Goal: Task Accomplishment & Management: Use online tool/utility

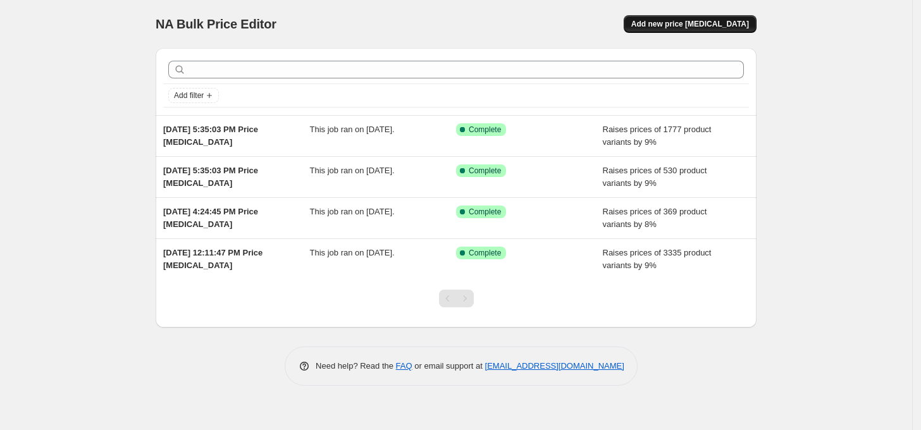
click at [704, 27] on span "Add new price [MEDICAL_DATA]" at bounding box center [690, 24] width 118 height 10
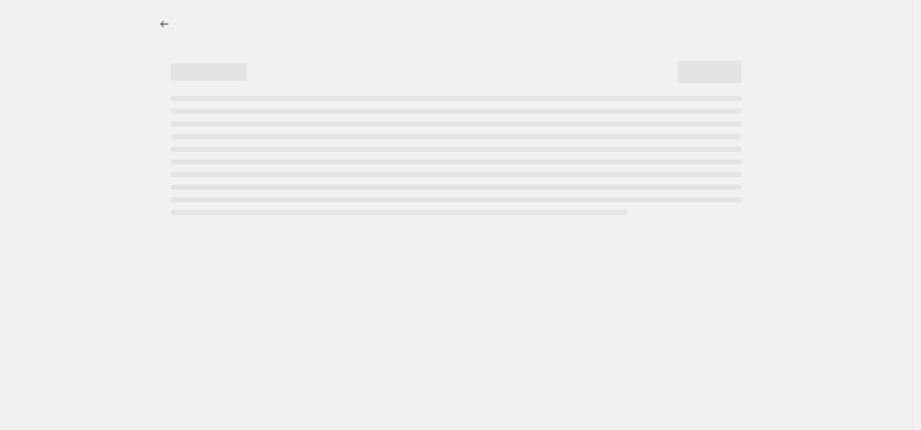
select select "percentage"
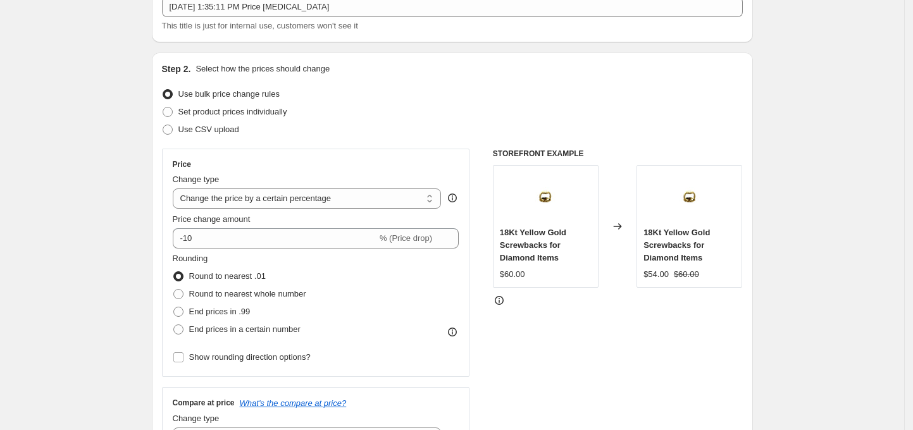
scroll to position [168, 0]
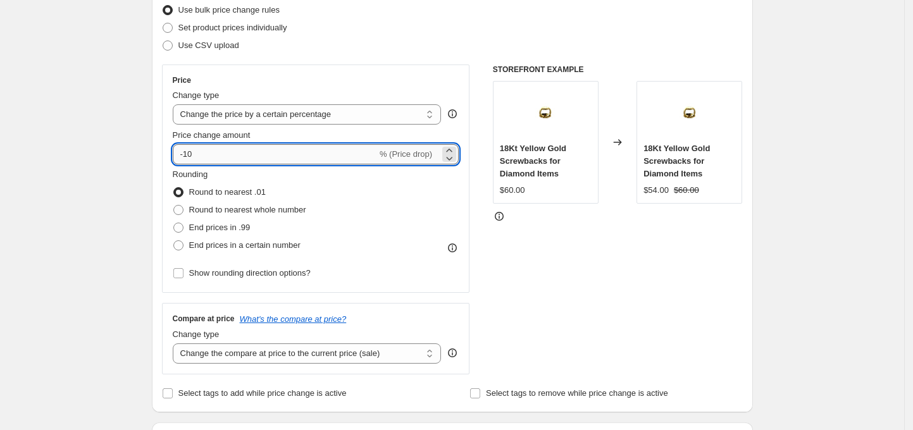
click at [228, 153] on input "-10" at bounding box center [275, 154] width 204 height 20
drag, startPoint x: 228, startPoint y: 153, endPoint x: 147, endPoint y: 136, distance: 82.8
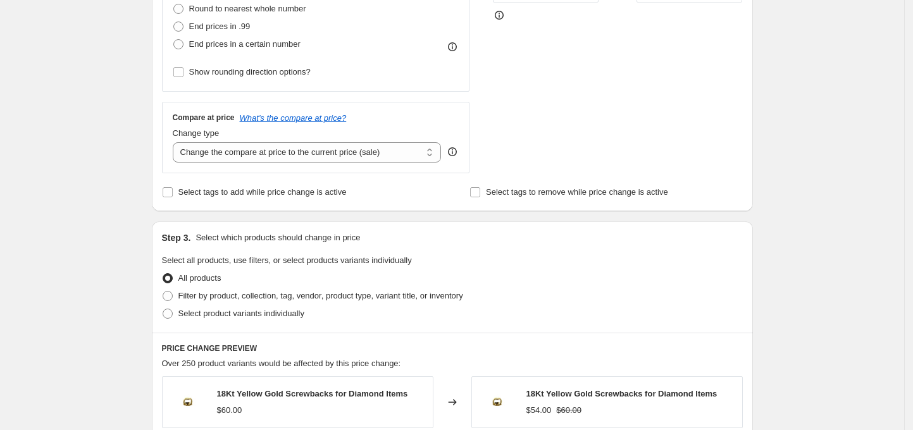
scroll to position [253, 0]
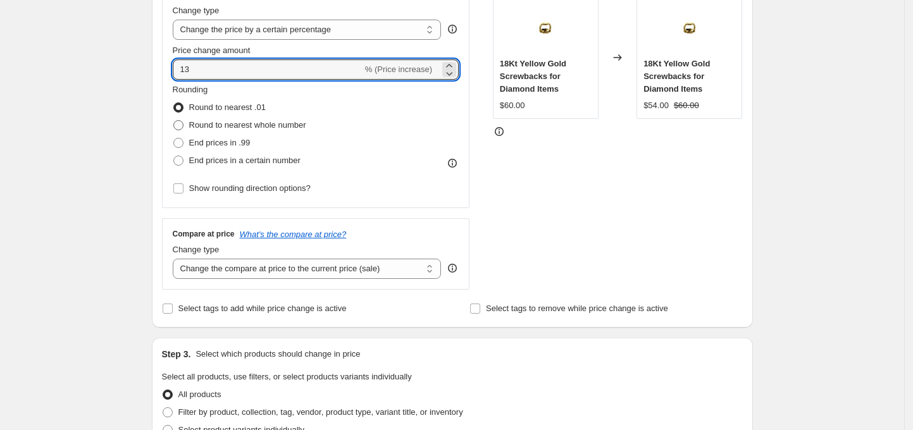
type input "13"
click at [183, 124] on span at bounding box center [178, 125] width 10 height 10
click at [174, 121] on input "Round to nearest whole number" at bounding box center [173, 120] width 1 height 1
radio input "true"
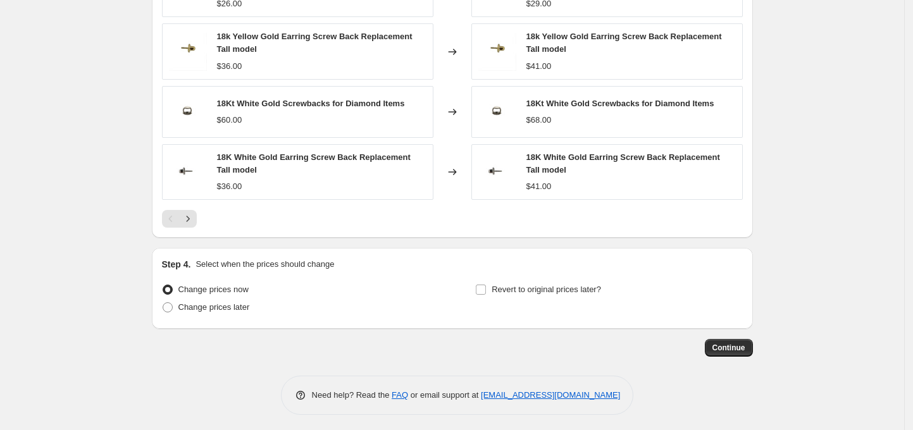
scroll to position [844, 0]
click at [740, 342] on span "Continue" at bounding box center [728, 347] width 33 height 10
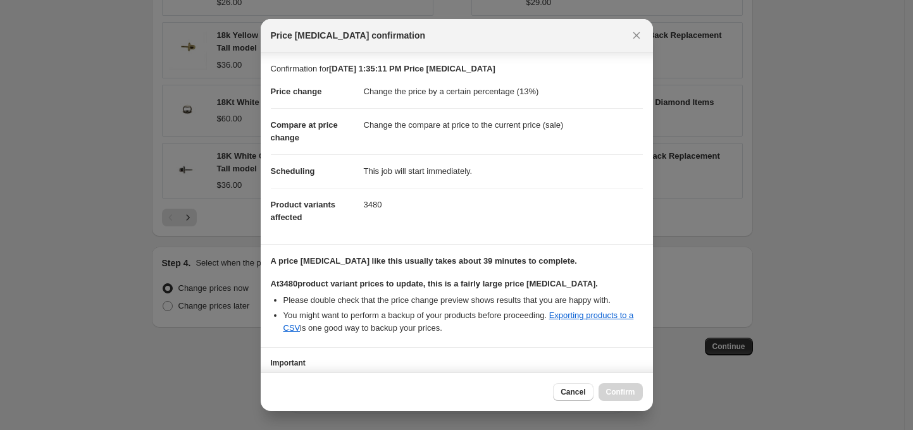
scroll to position [92, 0]
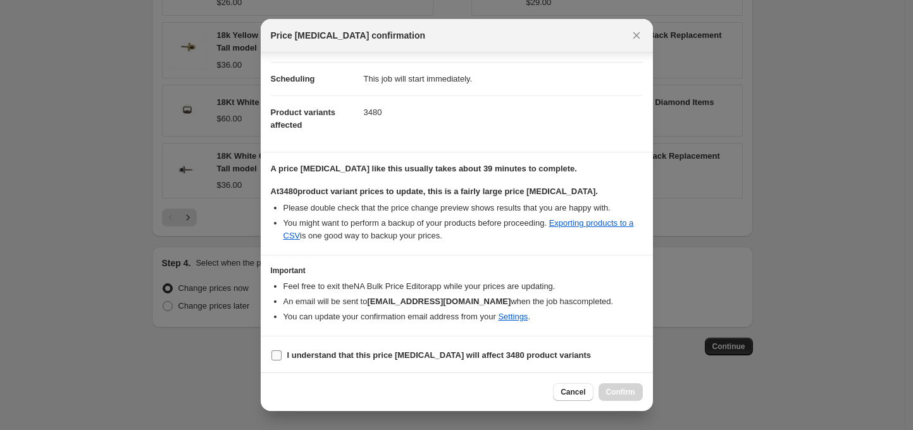
click at [277, 353] on input "I understand that this price change job will affect 3480 product variants" at bounding box center [276, 356] width 10 height 10
checkbox input "true"
click at [618, 390] on span "Confirm" at bounding box center [620, 392] width 29 height 10
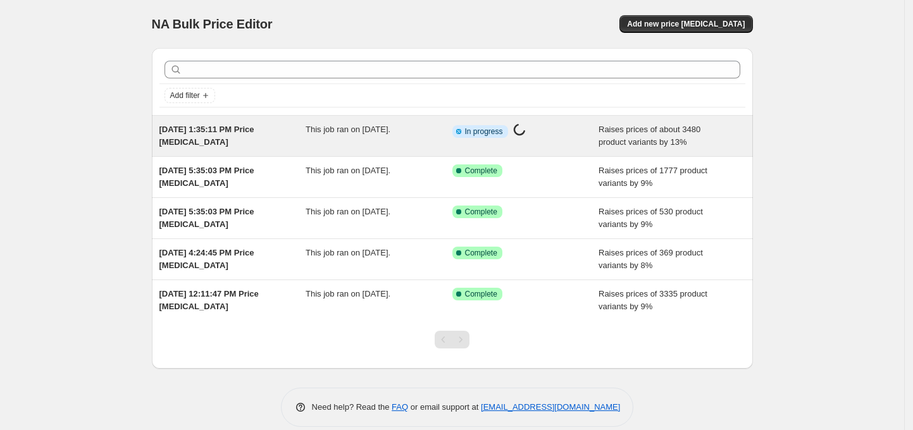
click at [221, 129] on span "[DATE] 1:35:11 PM Price [MEDICAL_DATA]" at bounding box center [206, 136] width 95 height 22
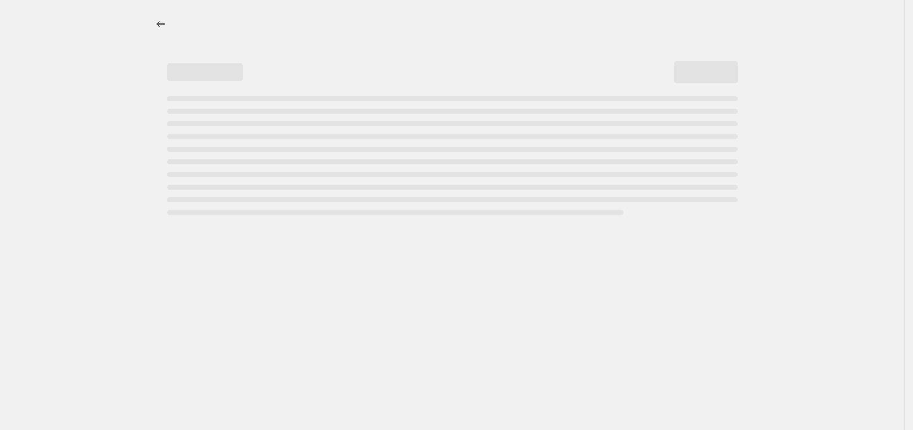
select select "percentage"
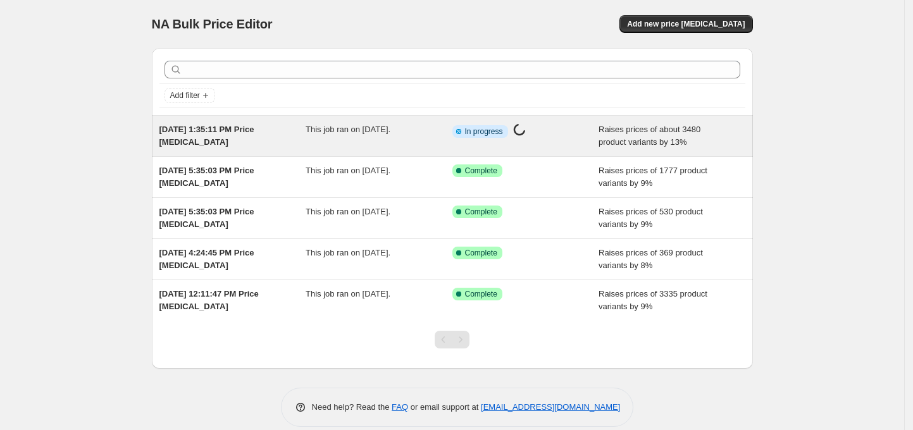
click at [211, 125] on span "[DATE] 1:35:11 PM Price [MEDICAL_DATA]" at bounding box center [206, 136] width 95 height 22
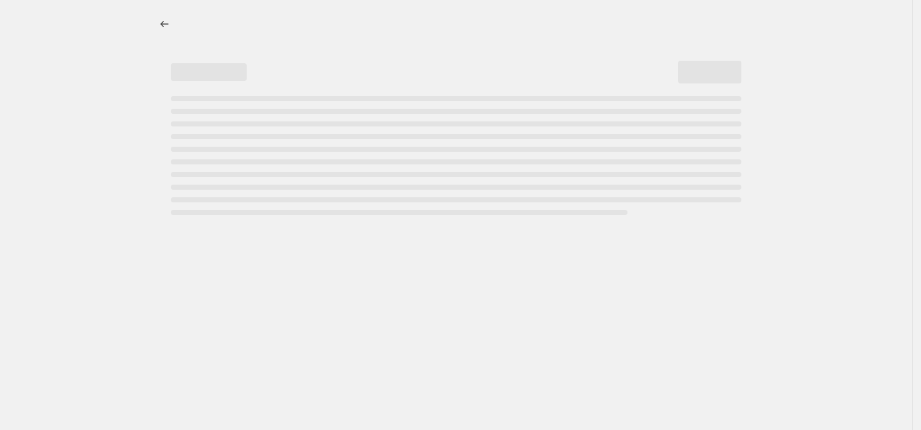
select select "percentage"
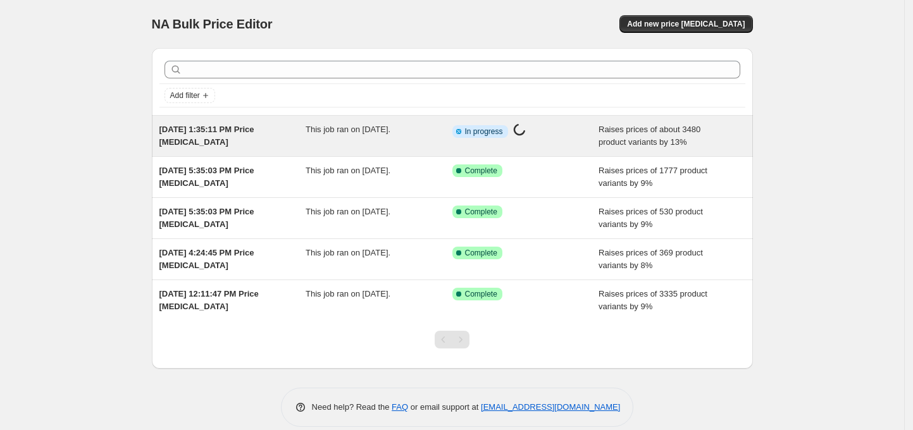
click at [229, 125] on span "[DATE] 1:35:11 PM Price [MEDICAL_DATA]" at bounding box center [206, 136] width 95 height 22
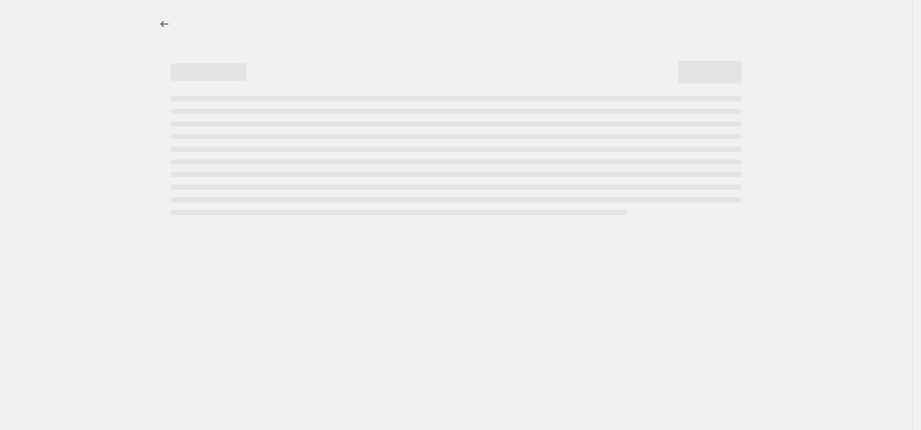
select select "percentage"
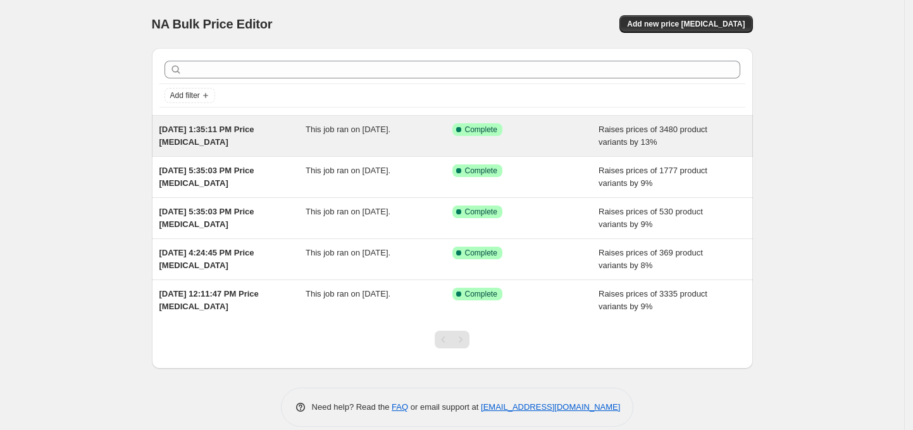
click at [254, 128] on span "[DATE] 1:35:11 PM Price [MEDICAL_DATA]" at bounding box center [206, 136] width 95 height 22
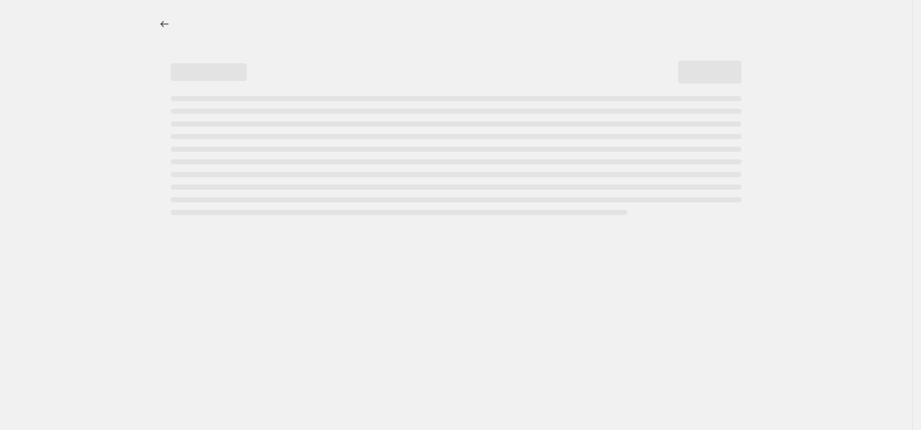
select select "percentage"
